Goal: Task Accomplishment & Management: Complete application form

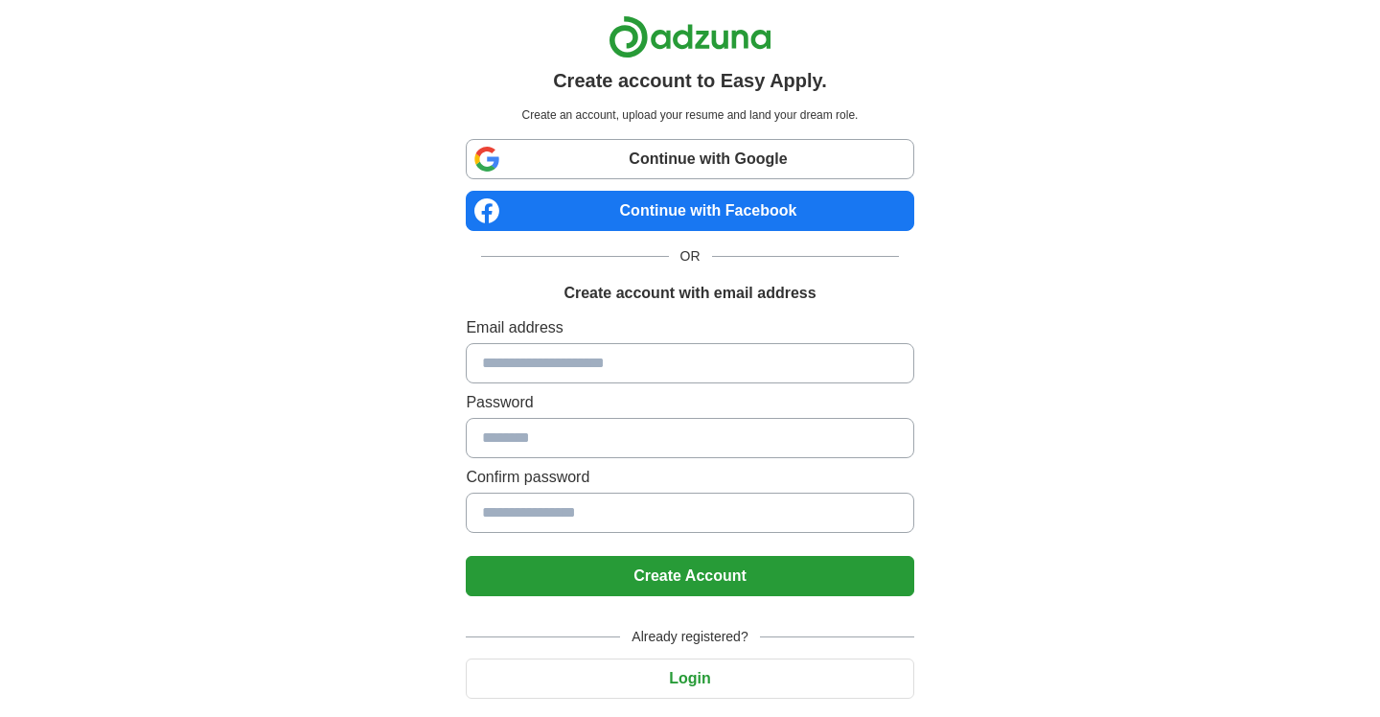
scroll to position [53, 0]
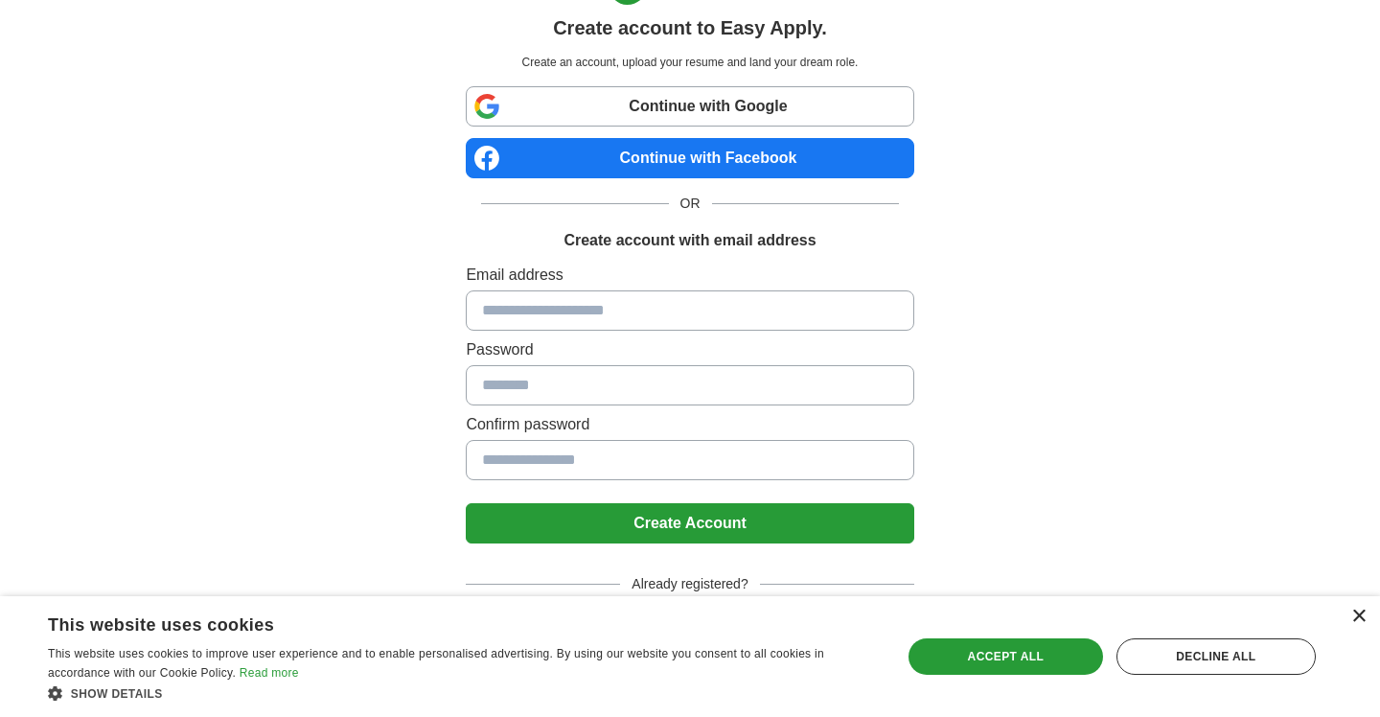
click at [1359, 614] on div "×" at bounding box center [1359, 617] width 14 height 14
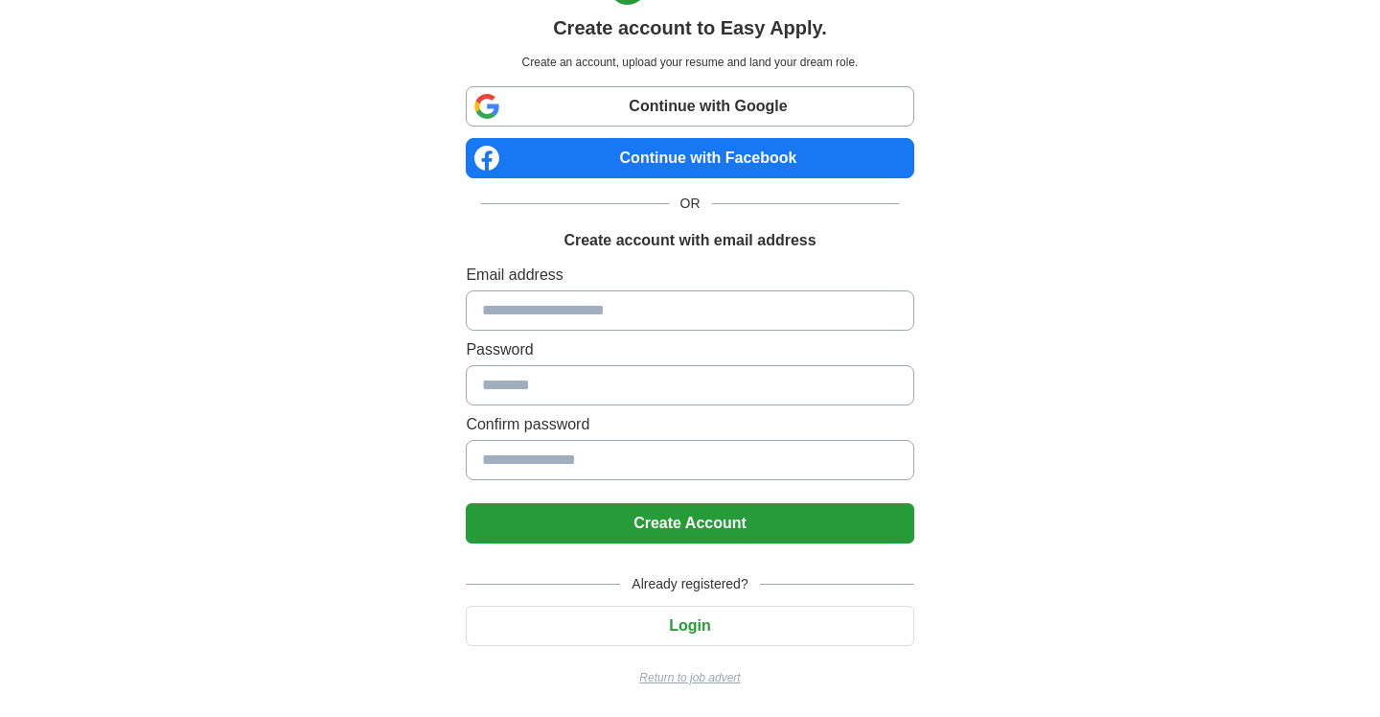
click at [646, 676] on p "Return to job advert" at bounding box center [690, 677] width 448 height 17
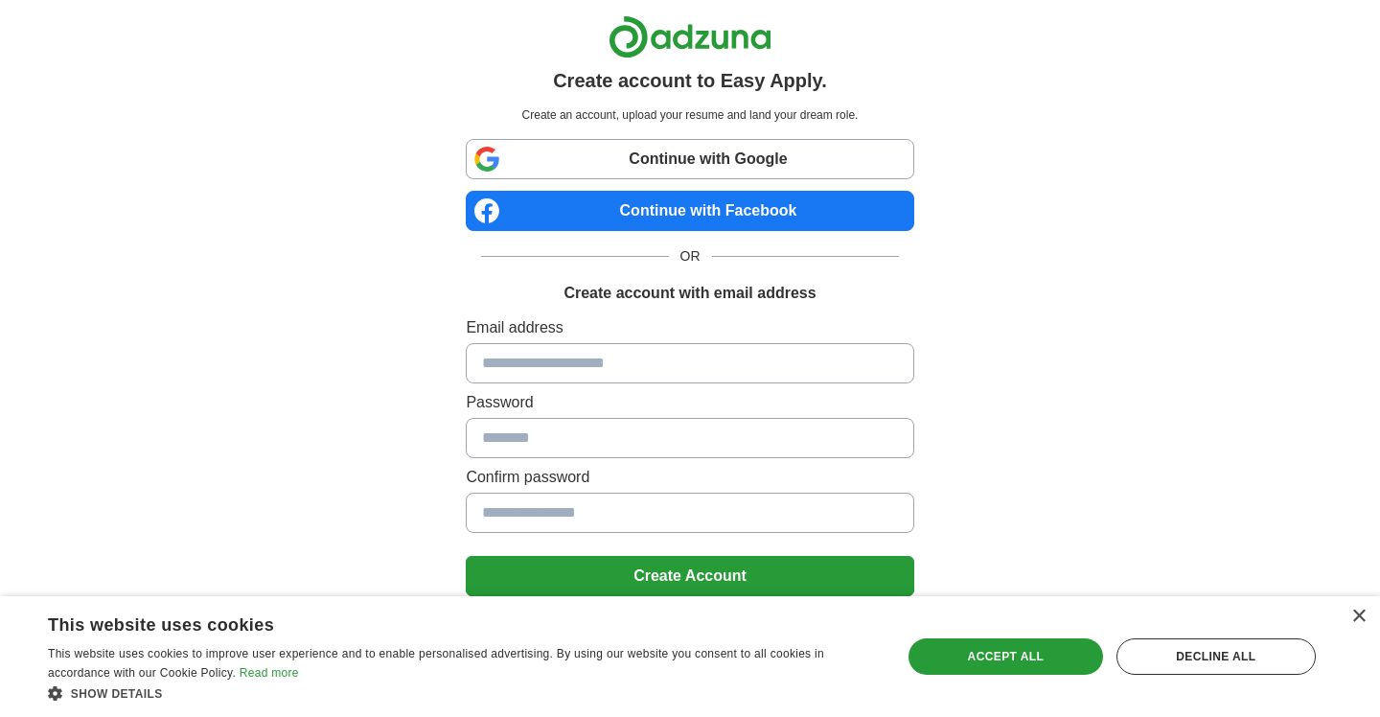
click at [595, 164] on link "Continue with Google" at bounding box center [690, 159] width 448 height 40
